Goal: Transaction & Acquisition: Purchase product/service

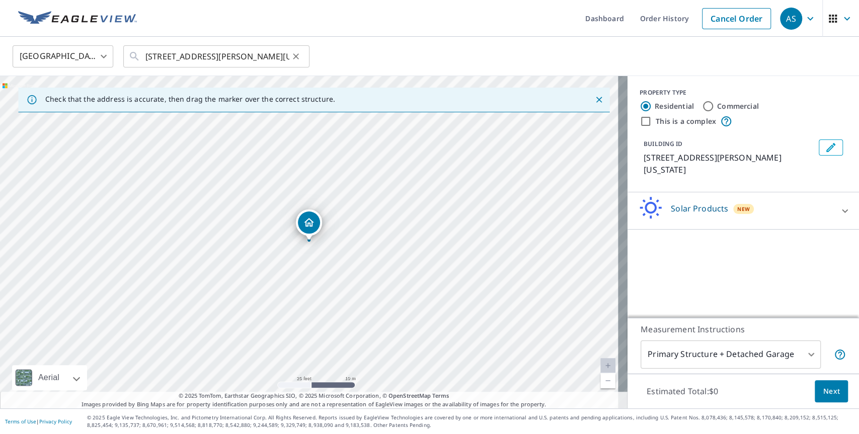
click at [293, 56] on icon "Clear" at bounding box center [296, 56] width 10 height 10
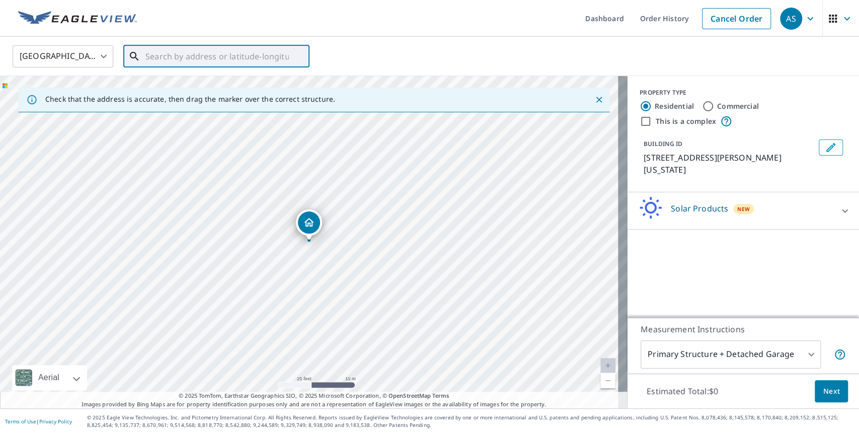
click at [254, 57] on input "text" at bounding box center [216, 56] width 143 height 28
paste input "38.85887638184758, -76.98836138716369"
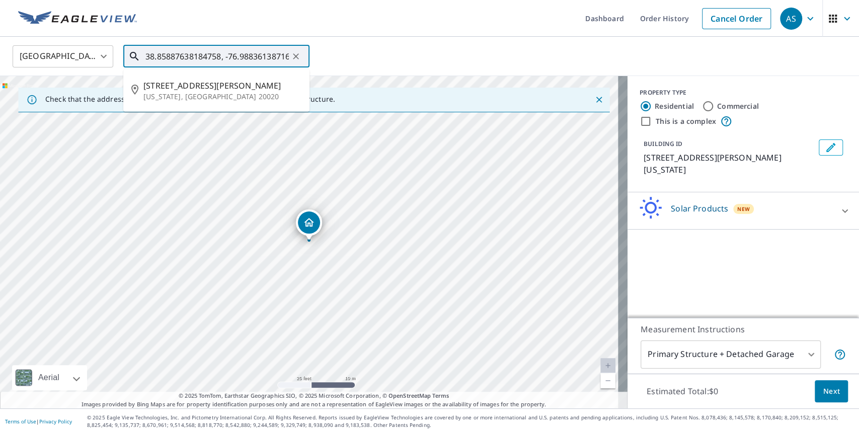
scroll to position [0, 18]
type input "38.85887638184758, -76.98836138716369"
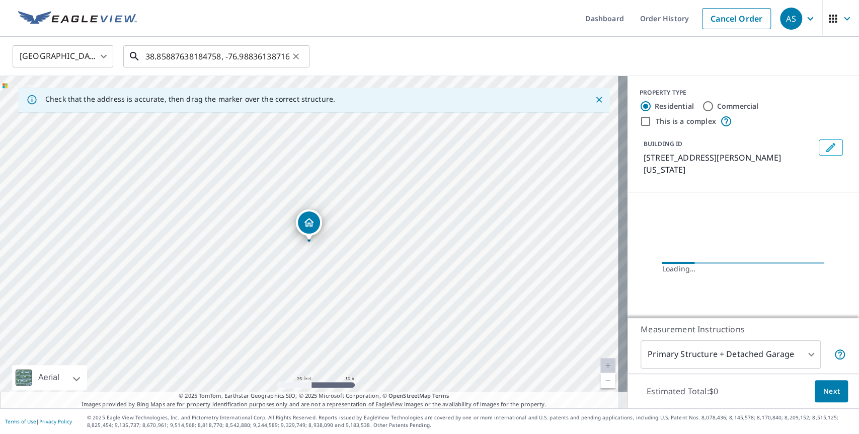
click at [238, 57] on input "38.85887638184758, -76.98836138716369" at bounding box center [216, 56] width 143 height 28
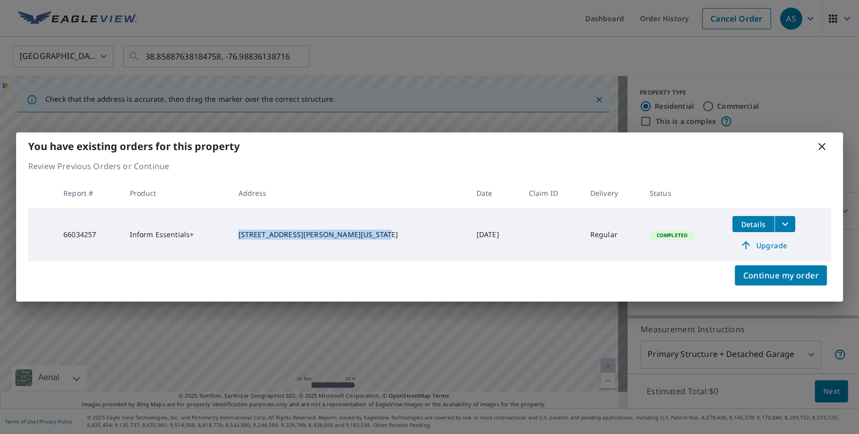
drag, startPoint x: 260, startPoint y: 227, endPoint x: 337, endPoint y: 239, distance: 77.9
click at [337, 239] on td "[STREET_ADDRESS][PERSON_NAME][US_STATE]" at bounding box center [349, 234] width 238 height 53
copy div "[STREET_ADDRESS][PERSON_NAME][US_STATE]"
click at [779, 226] on icon "filesDropdownBtn-66034257" at bounding box center [785, 224] width 12 height 12
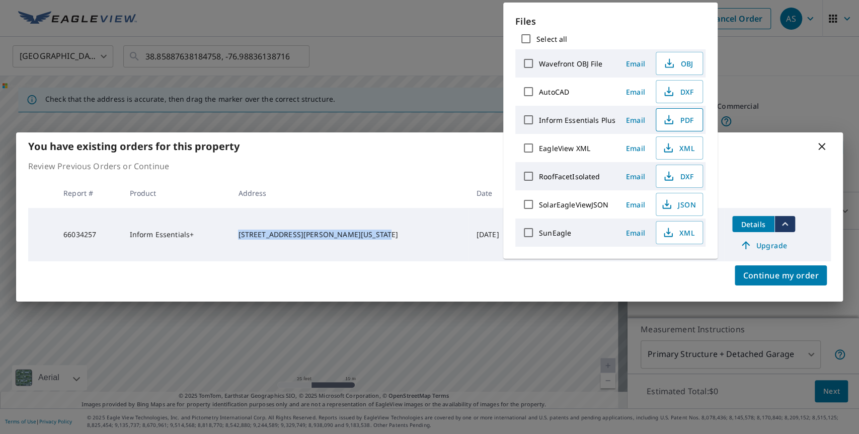
click at [684, 118] on span "PDF" at bounding box center [678, 120] width 32 height 12
copy div "[STREET_ADDRESS][PERSON_NAME][US_STATE]"
click at [789, 98] on div "You have existing orders for this property Review Previous Orders or Continue R…" at bounding box center [429, 217] width 859 height 434
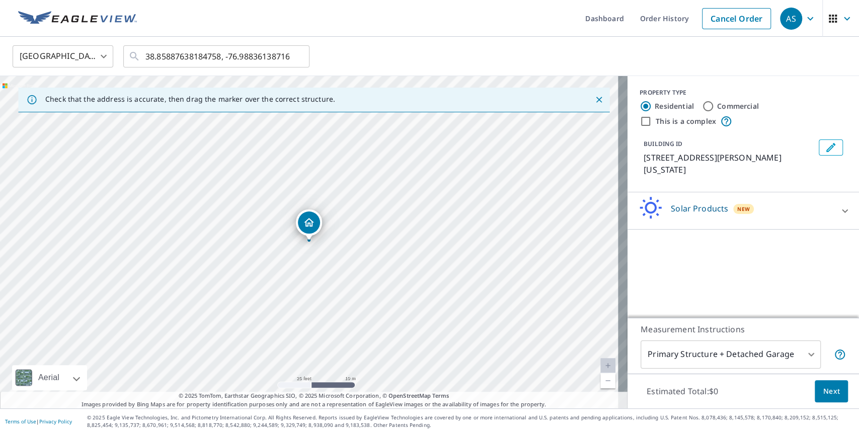
click at [762, 198] on div "Solar Products New" at bounding box center [733, 210] width 197 height 29
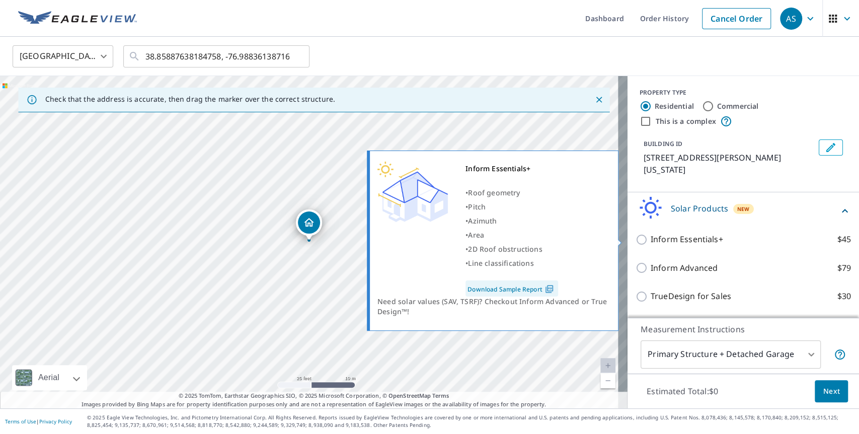
click at [635, 238] on input "Inform Essentials+ $45" at bounding box center [642, 239] width 15 height 12
checkbox input "true"
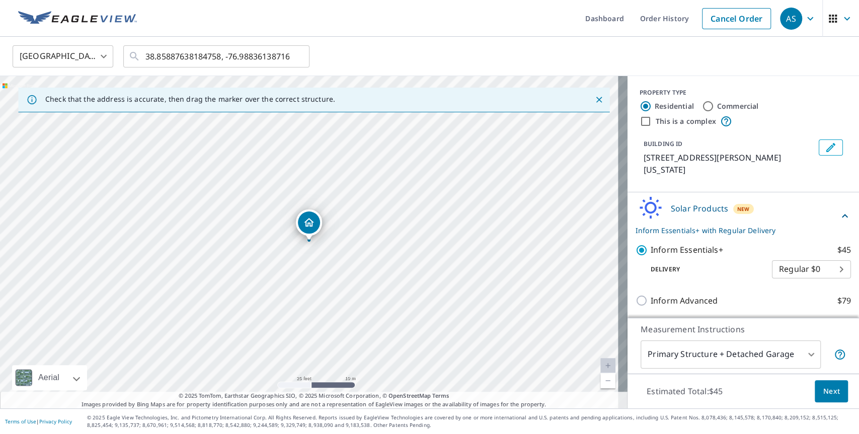
scroll to position [58, 0]
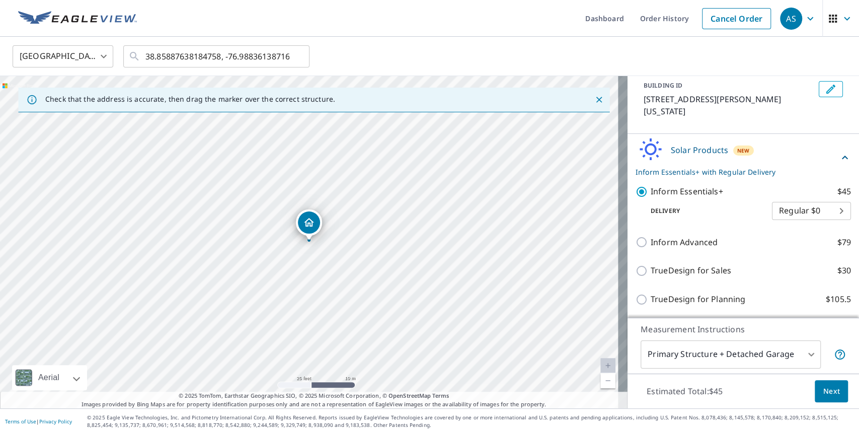
click at [823, 393] on span "Next" at bounding box center [831, 391] width 17 height 13
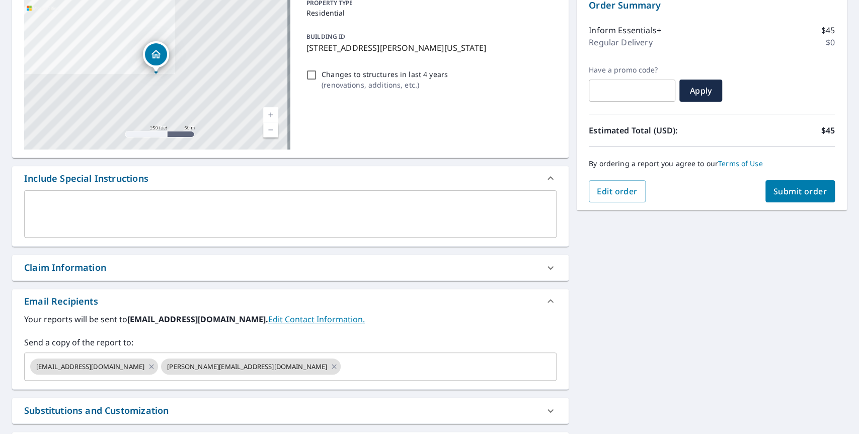
scroll to position [168, 0]
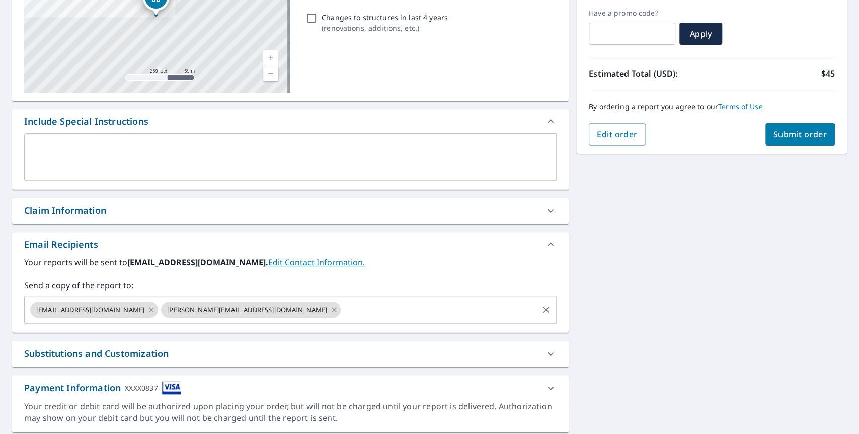
click at [342, 310] on input "text" at bounding box center [439, 309] width 195 height 19
click at [798, 135] on span "Submit order" at bounding box center [800, 134] width 54 height 11
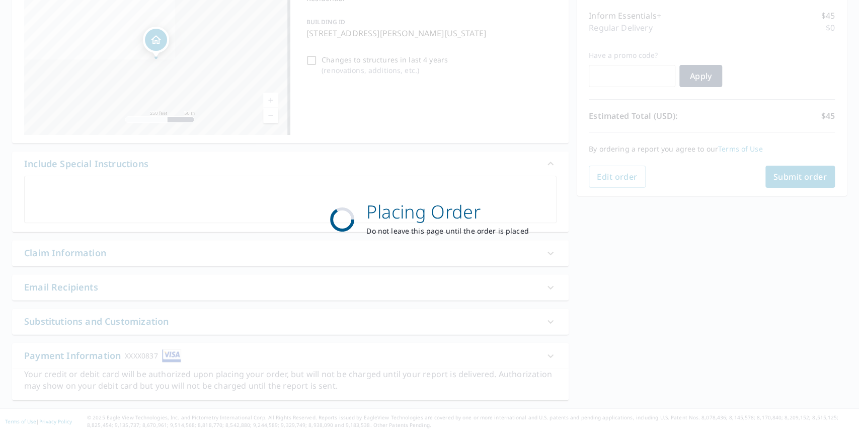
scroll to position [125, 0]
